Goal: Complete application form

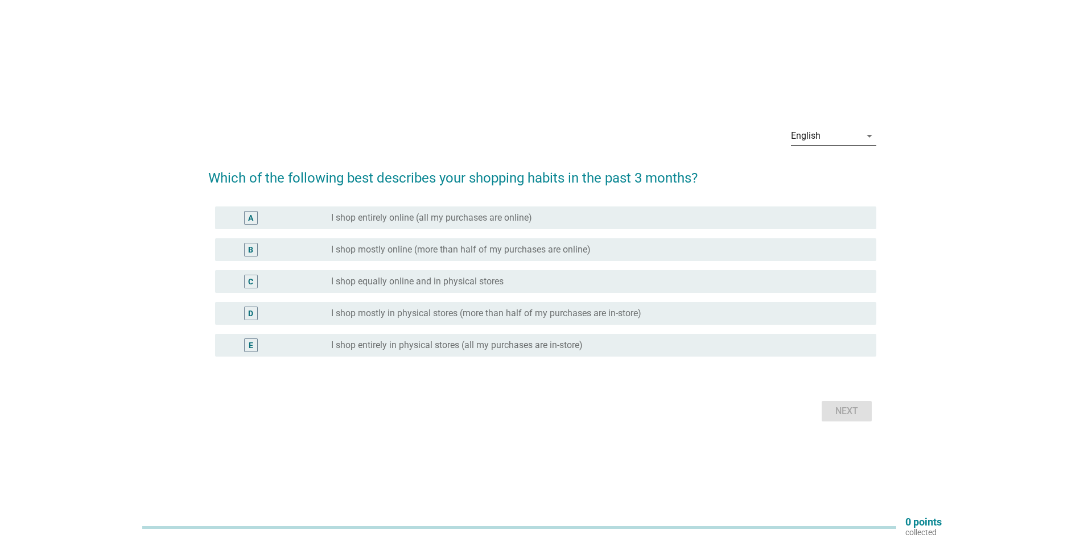
click at [819, 140] on div "English" at bounding box center [806, 136] width 30 height 10
click at [822, 172] on div "Bahasa Melayu" at bounding box center [832, 173] width 67 height 14
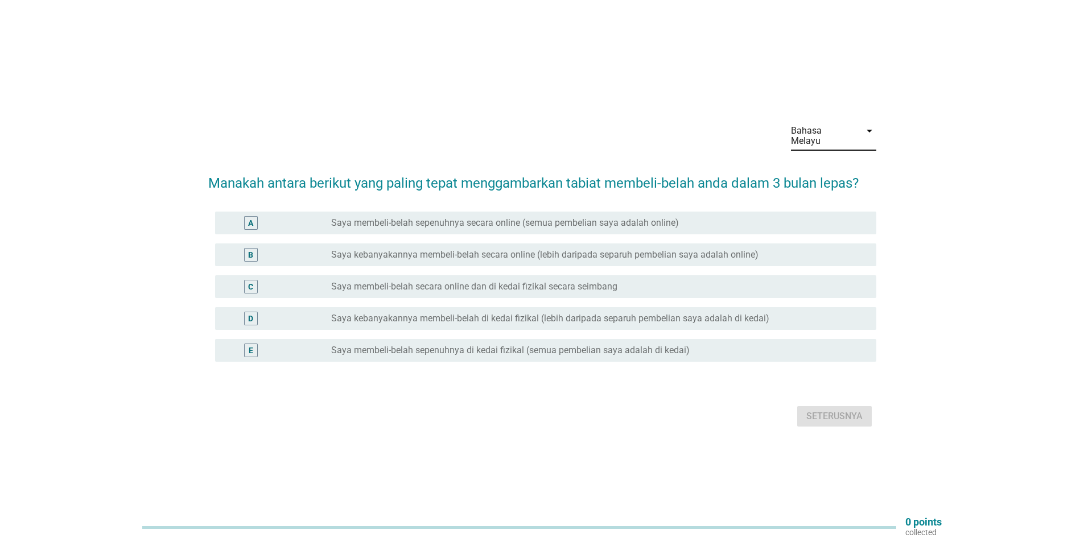
click at [526, 283] on label "Saya membeli-belah secara online dan di kedai fizikal secara seimbang" at bounding box center [474, 286] width 286 height 11
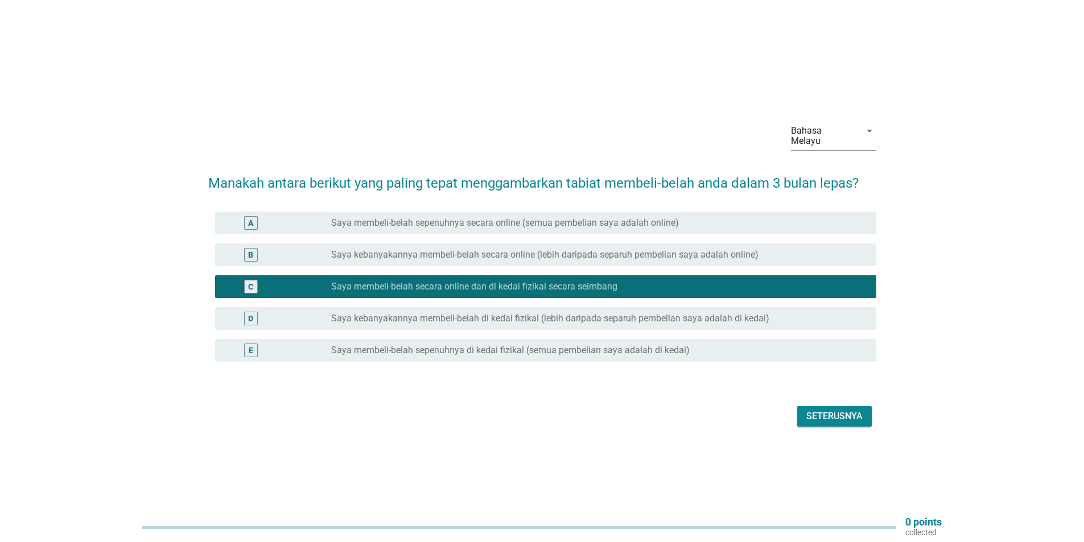
click at [819, 410] on div "Seterusnya" at bounding box center [834, 417] width 56 height 14
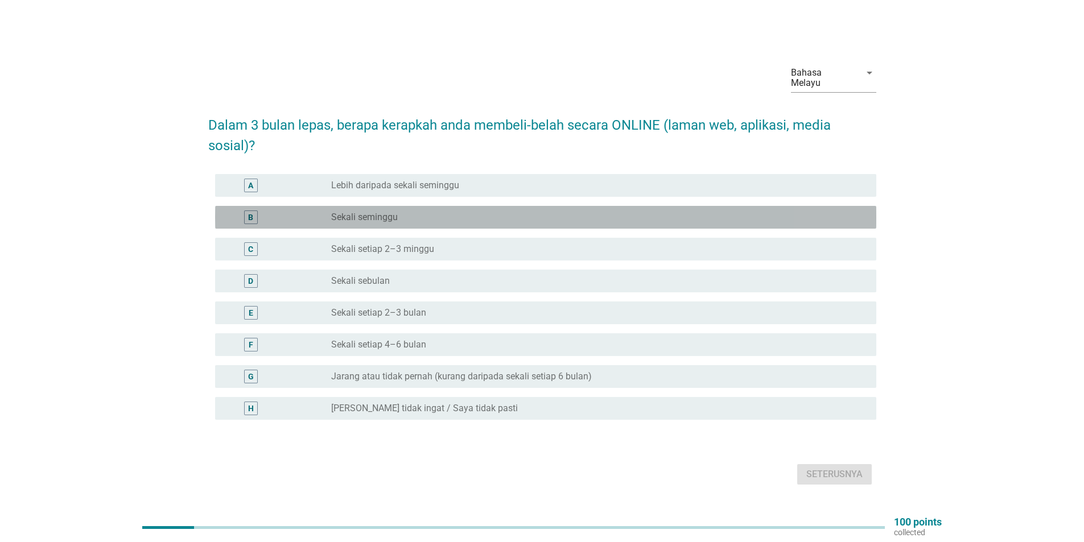
click at [413, 212] on div "radio_button_unchecked Sekali seminggu" at bounding box center [594, 217] width 527 height 11
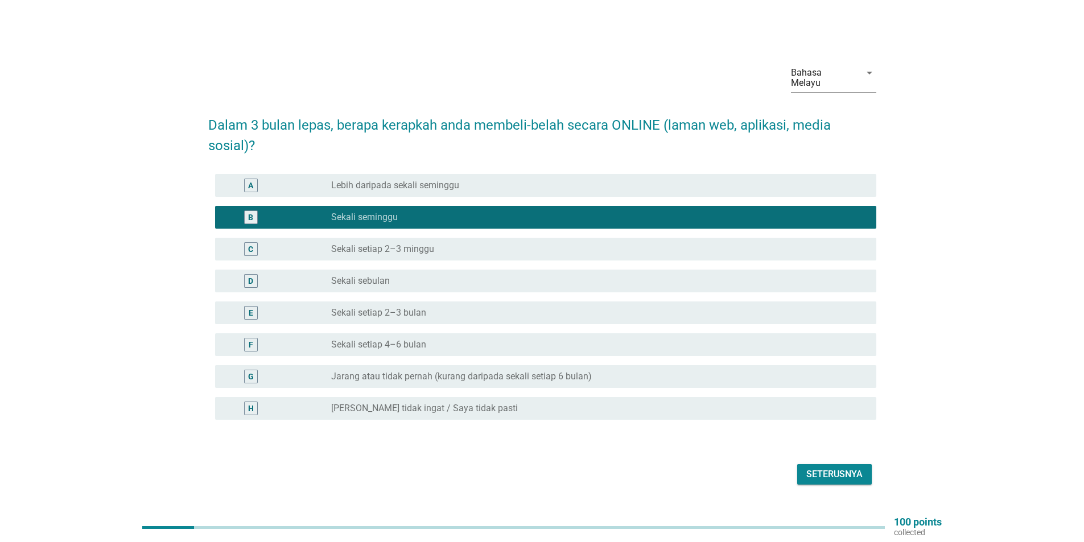
click at [816, 470] on div "Seterusnya" at bounding box center [834, 475] width 56 height 14
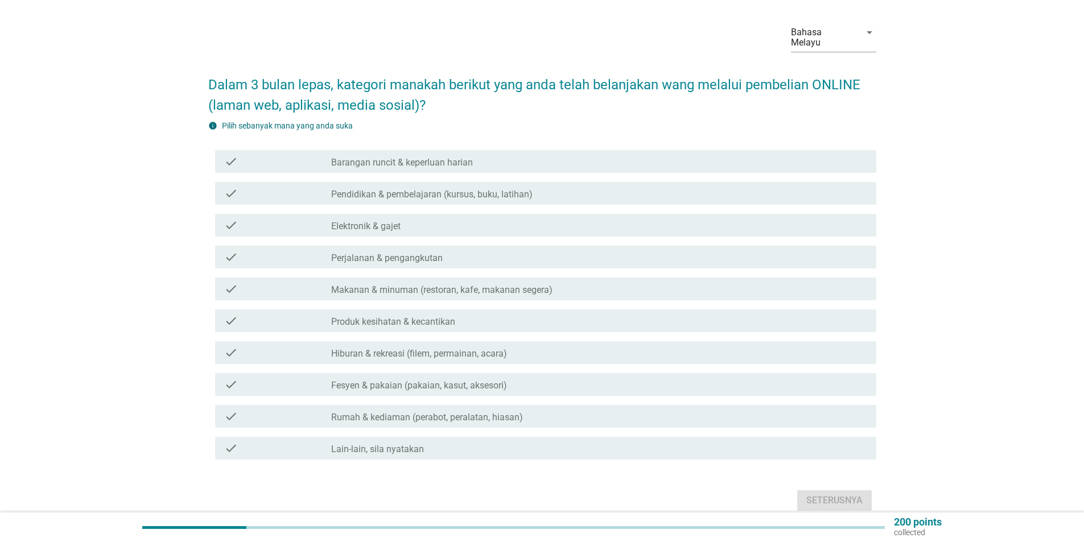
scroll to position [57, 0]
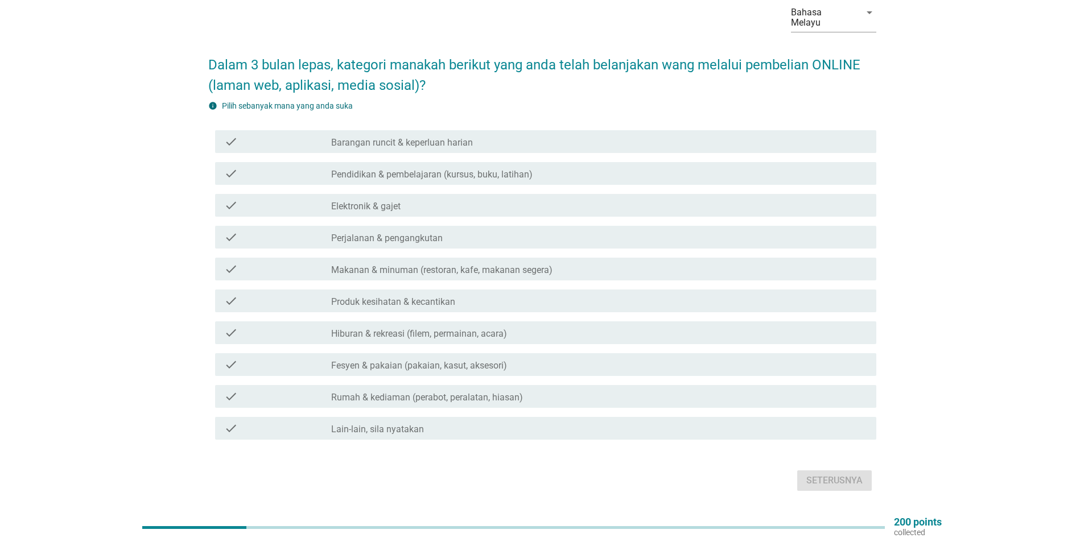
click at [575, 326] on div "check_box_outline_blank Hiburan & rekreasi (filem, permainan, acara)" at bounding box center [599, 333] width 536 height 14
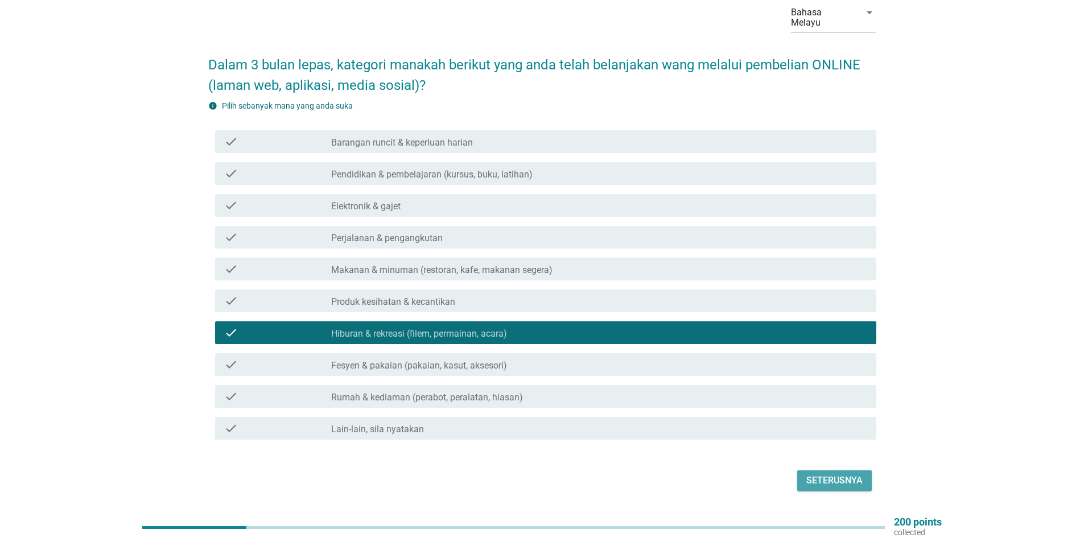
click at [818, 474] on div "Seterusnya" at bounding box center [834, 481] width 56 height 14
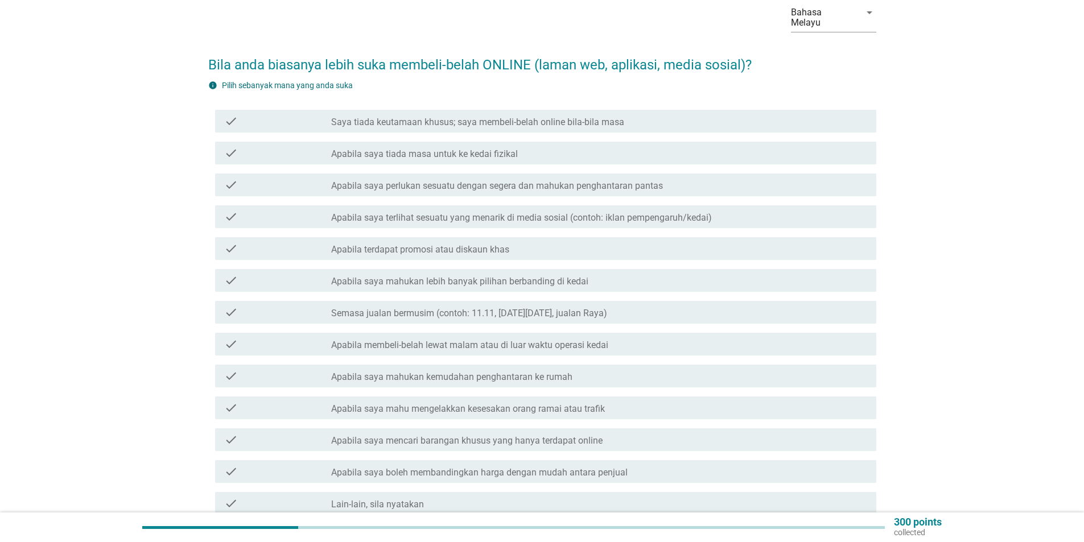
click at [533, 212] on label "Apabila saya terlihat sesuatu yang menarik di media sosial (contoh: iklan pempe…" at bounding box center [521, 217] width 381 height 11
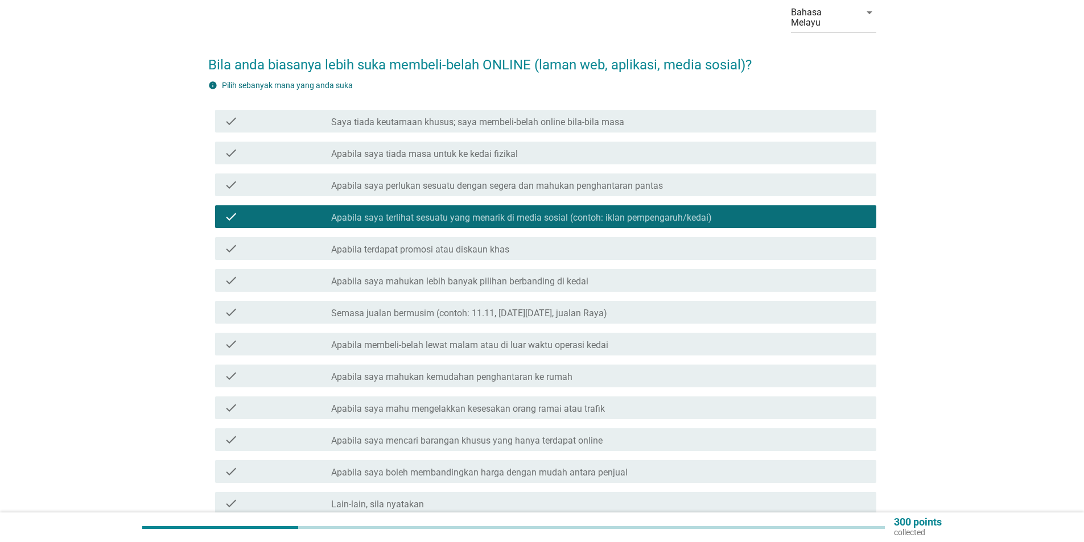
click at [523, 242] on div "check_box_outline_blank Apabila terdapat promosi atau diskaun khas" at bounding box center [599, 249] width 536 height 14
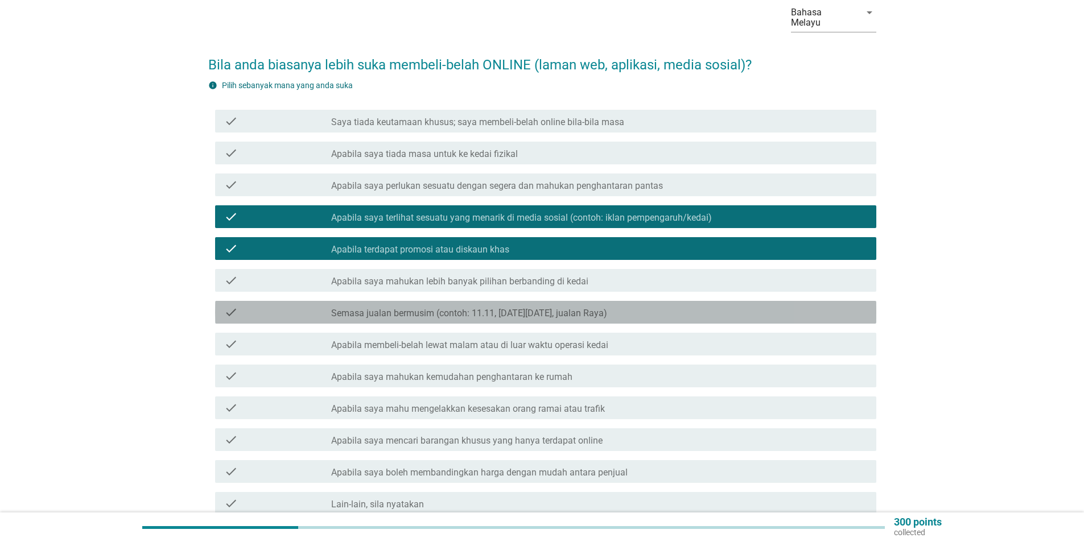
click at [515, 308] on label "Semasa jualan bermusim (contoh: 11.11, [DATE][DATE], jualan Raya)" at bounding box center [469, 313] width 276 height 11
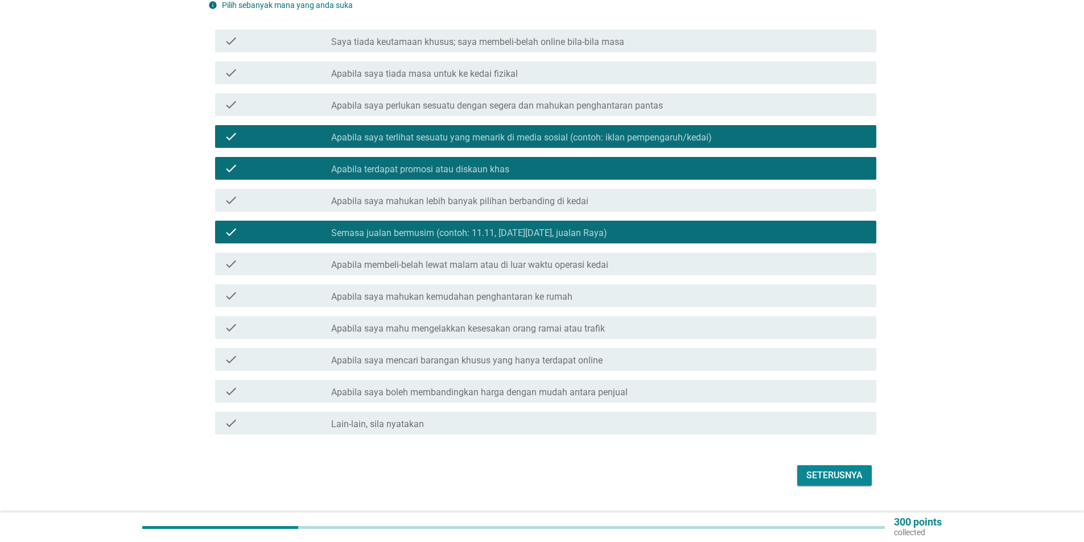
scroll to position [155, 0]
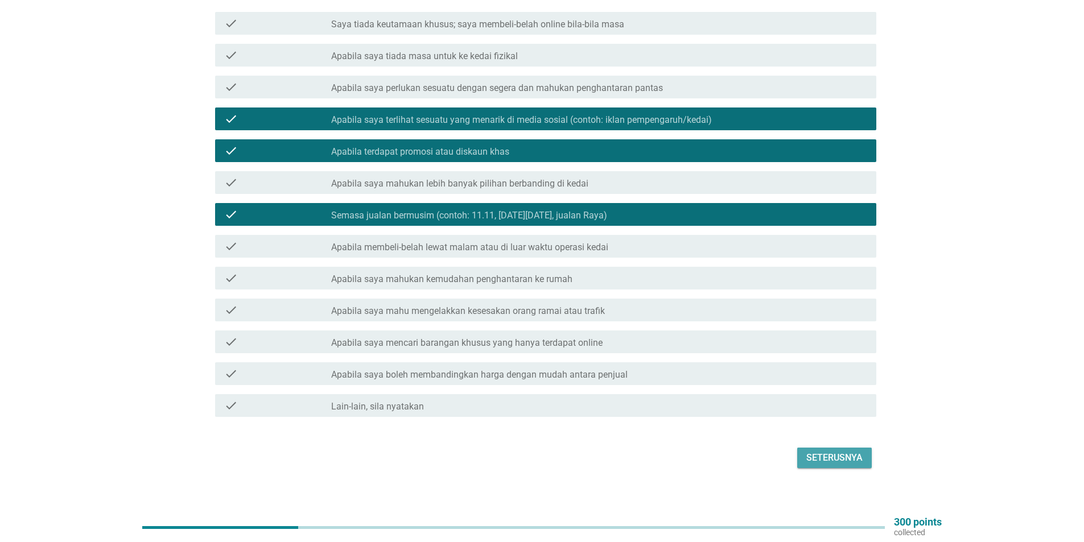
click at [852, 451] on div "Seterusnya" at bounding box center [834, 458] width 56 height 14
